Goal: Information Seeking & Learning: Understand process/instructions

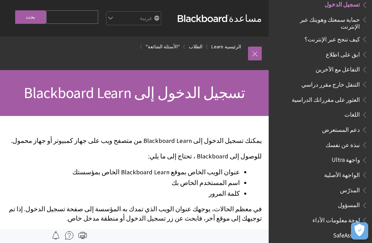
click at [141, 86] on span "تسجيل الدخول إلى Blackboard Learn" at bounding box center [135, 92] width 222 height 19
click at [151, 106] on div "تسجيل الدخول إلى Blackboard Learn" at bounding box center [134, 93] width 269 height 46
click at [187, 93] on span "تسجيل الدخول إلى Blackboard Learn" at bounding box center [135, 92] width 222 height 19
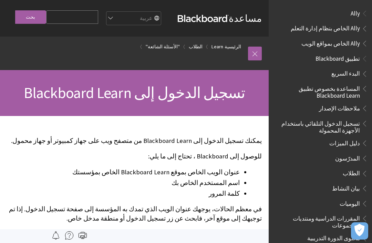
scroll to position [545, 0]
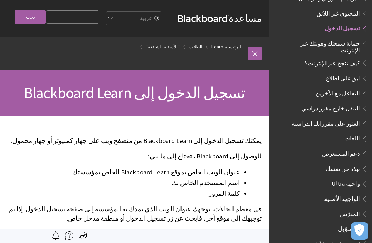
click at [166, 70] on div "مسار التنقل الرئيسية Learn الطلاب "الأسئلة الشائعة"" at bounding box center [127, 53] width 241 height 33
click at [173, 47] on link ""الأسئلة الشائعة"" at bounding box center [163, 46] width 34 height 9
click at [223, 51] on link "Learn" at bounding box center [218, 46] width 12 height 9
click at [227, 40] on ol "الرئيسية Learn الطلاب "الأسئلة الشائعة"" at bounding box center [127, 47] width 241 height 20
click at [228, 49] on link "الرئيسية" at bounding box center [233, 46] width 17 height 9
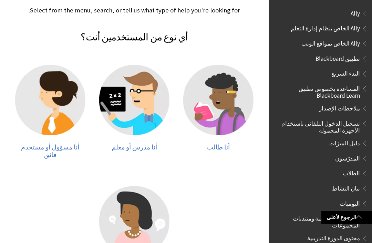
scroll to position [123, 0]
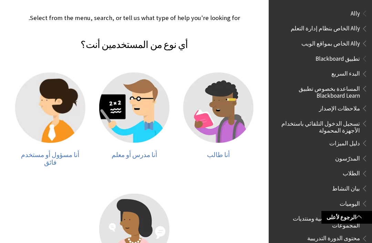
click at [212, 111] on img at bounding box center [218, 107] width 70 height 70
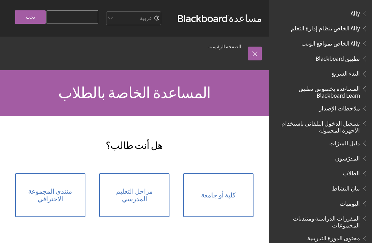
click at [202, 196] on link "كلية أو جامعة" at bounding box center [218, 195] width 70 height 44
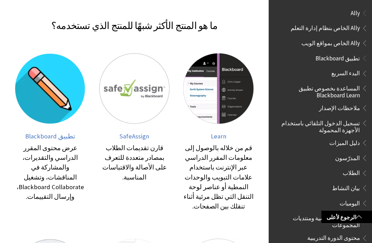
scroll to position [120, 0]
click at [226, 88] on img at bounding box center [218, 88] width 70 height 70
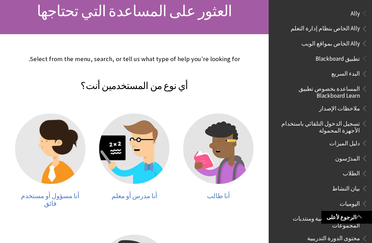
scroll to position [78, 0]
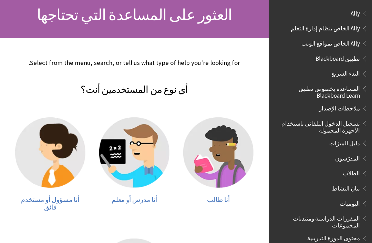
click at [334, 73] on span "البدء السريع" at bounding box center [322, 74] width 92 height 12
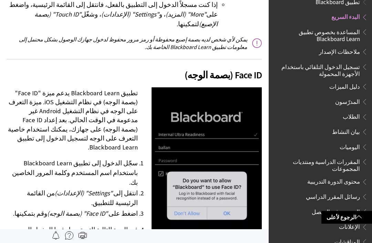
scroll to position [974, 0]
